Goal: Transaction & Acquisition: Purchase product/service

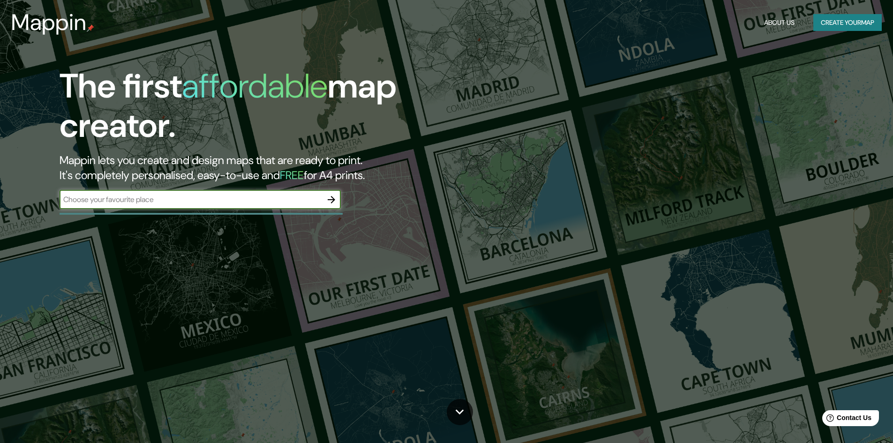
click at [167, 194] on div "​" at bounding box center [200, 199] width 281 height 19
type input "[GEOGRAPHIC_DATA]"
click at [336, 197] on icon "button" at bounding box center [331, 199] width 11 height 11
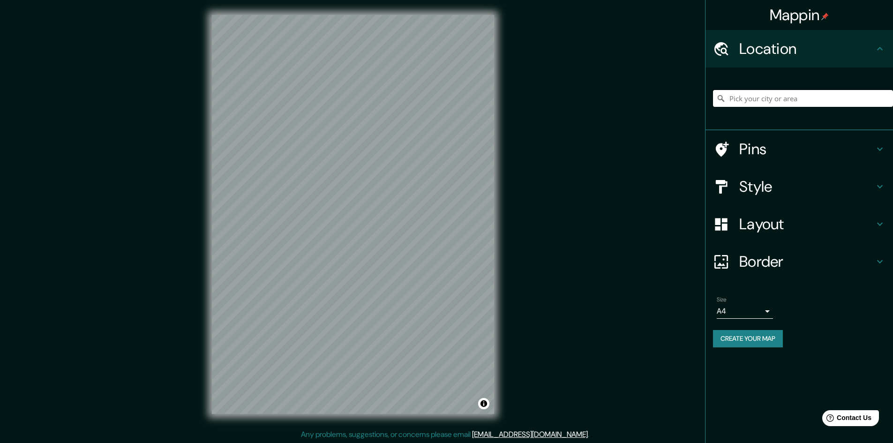
click at [768, 101] on input "Pick your city or area" at bounding box center [803, 98] width 180 height 17
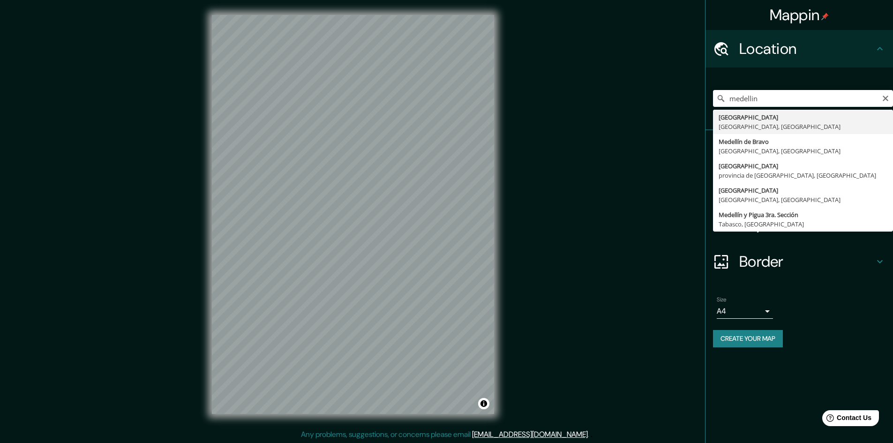
type input "[GEOGRAPHIC_DATA], [GEOGRAPHIC_DATA], [GEOGRAPHIC_DATA]"
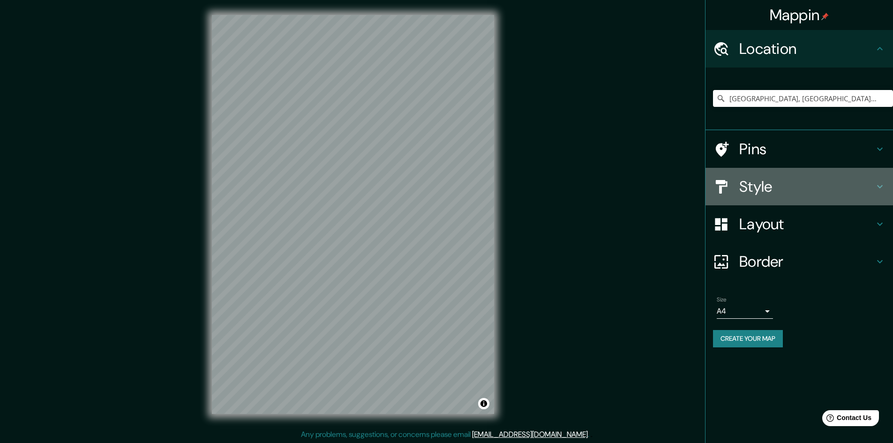
click at [756, 190] on h4 "Style" at bounding box center [806, 186] width 135 height 19
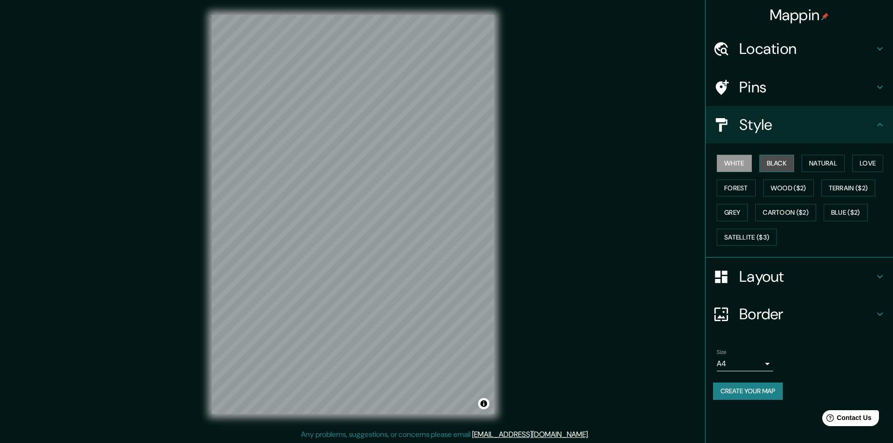
click at [781, 162] on button "Black" at bounding box center [776, 163] width 35 height 17
